Goal: Transaction & Acquisition: Purchase product/service

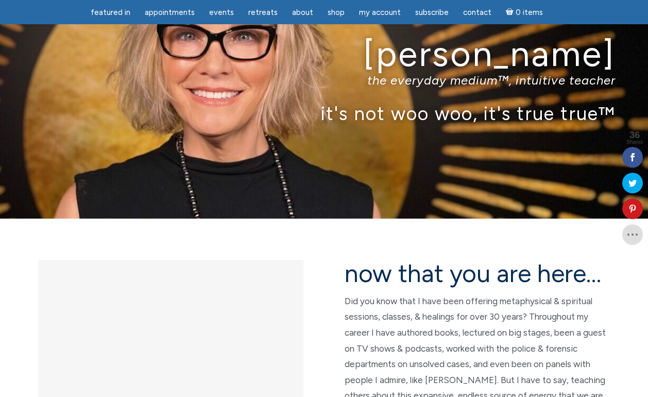
scroll to position [41, 0]
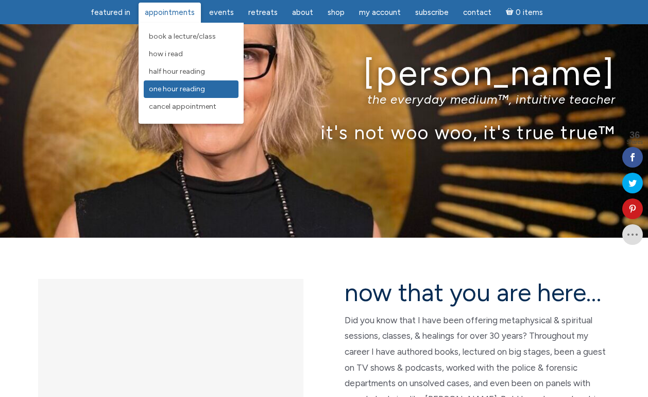
click at [163, 91] on span "One Hour Reading" at bounding box center [177, 88] width 56 height 9
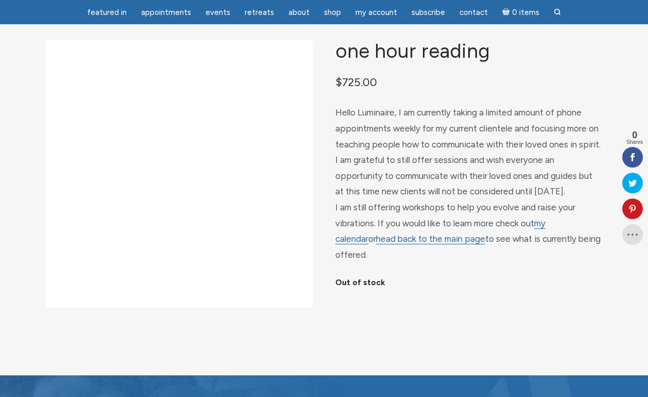
scroll to position [39, 0]
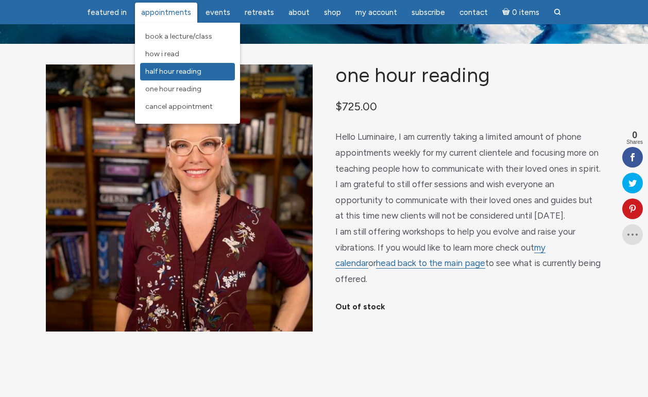
click at [169, 70] on span "Half Hour Reading" at bounding box center [173, 71] width 56 height 9
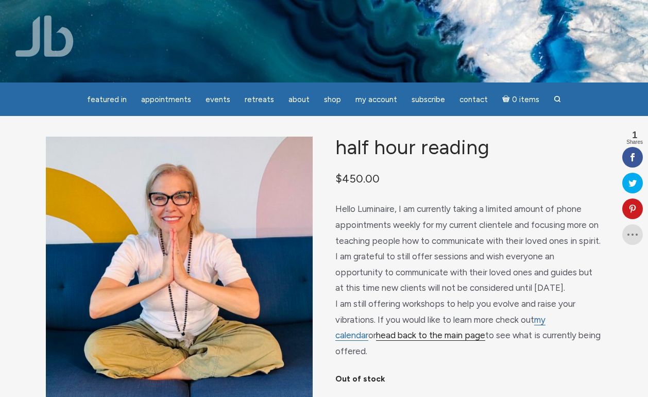
click at [409, 340] on link "head back to the main page" at bounding box center [430, 335] width 109 height 11
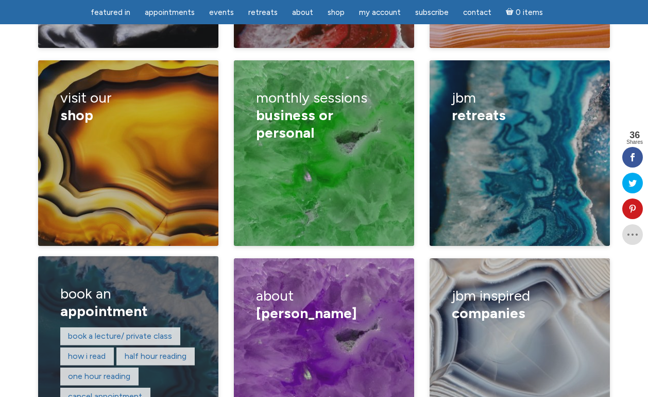
scroll to position [1690, 0]
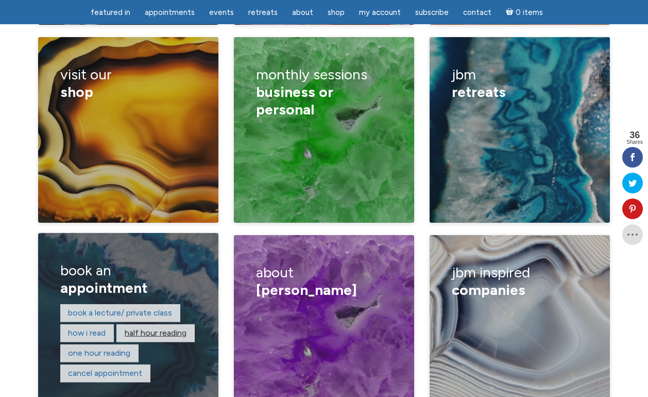
click at [142, 328] on link "Half hour reading" at bounding box center [156, 333] width 62 height 10
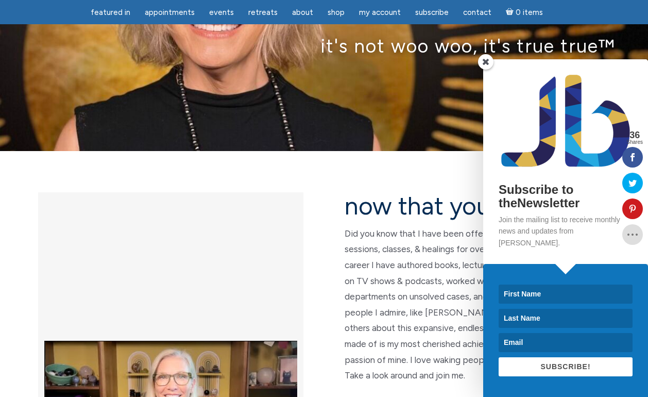
scroll to position [0, 0]
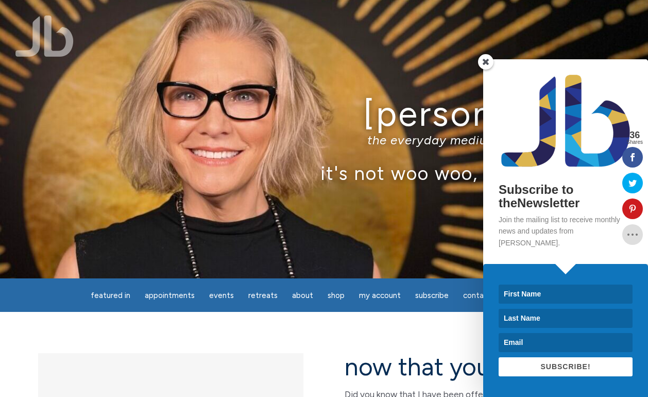
click at [482, 70] on span at bounding box center [485, 61] width 15 height 15
